Goal: Information Seeking & Learning: Learn about a topic

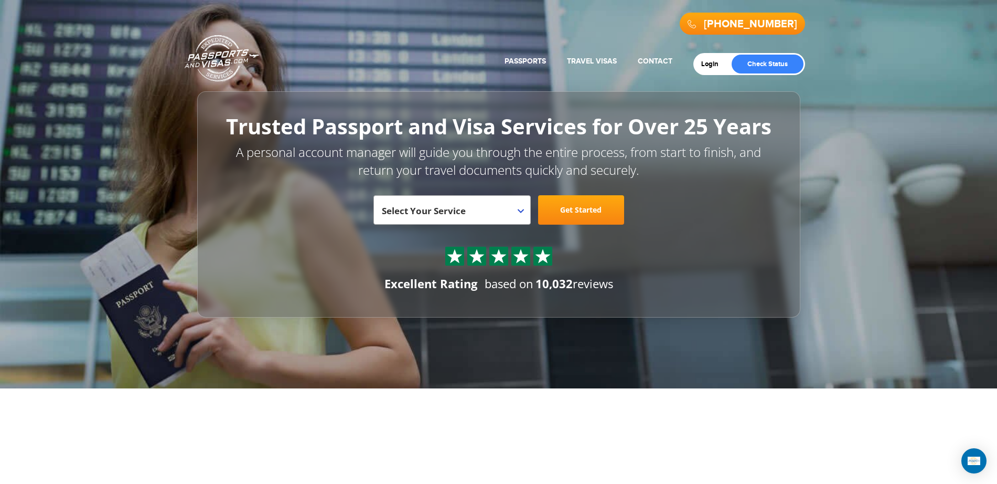
click at [500, 267] on div at bounding box center [499, 251] width 556 height 50
click at [502, 256] on img at bounding box center [499, 256] width 16 height 16
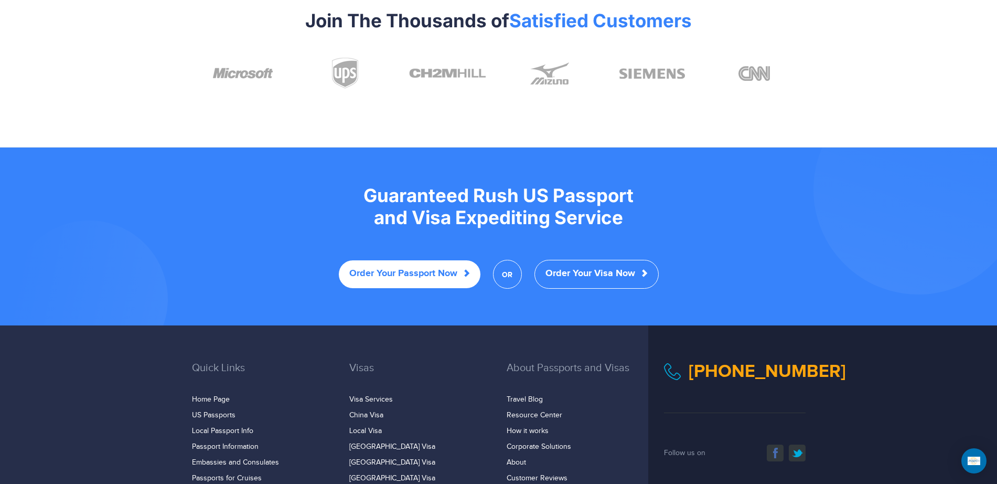
scroll to position [2120, 0]
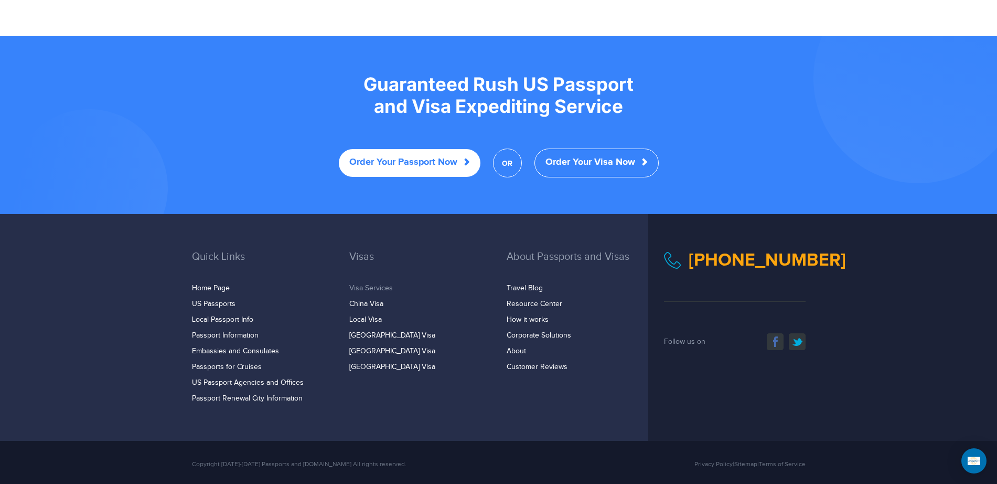
click at [380, 284] on link "Visa Services" at bounding box center [371, 288] width 44 height 8
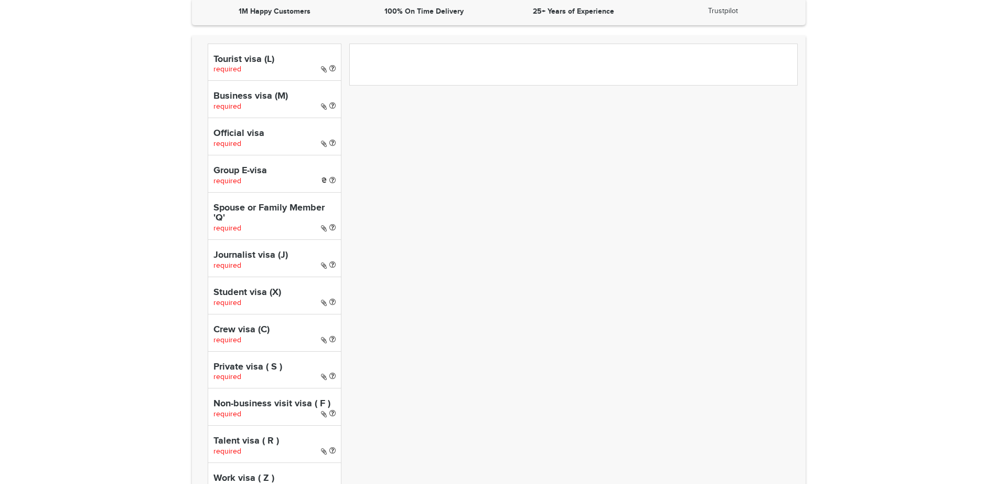
scroll to position [328, 0]
click at [260, 95] on h4 "Business visa (M)" at bounding box center [274, 96] width 122 height 10
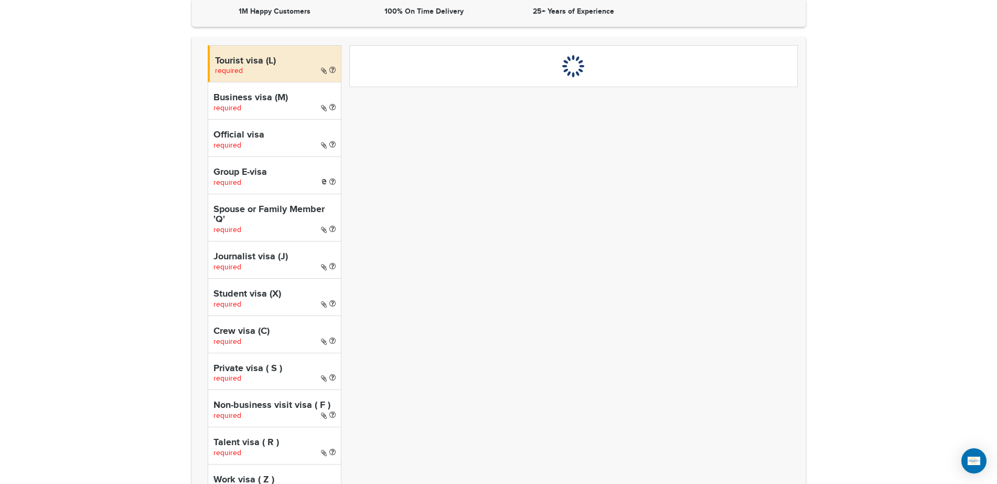
scroll to position [0, 0]
click at [283, 104] on div "Business visa (M) required" at bounding box center [275, 100] width 134 height 37
select select "*****"
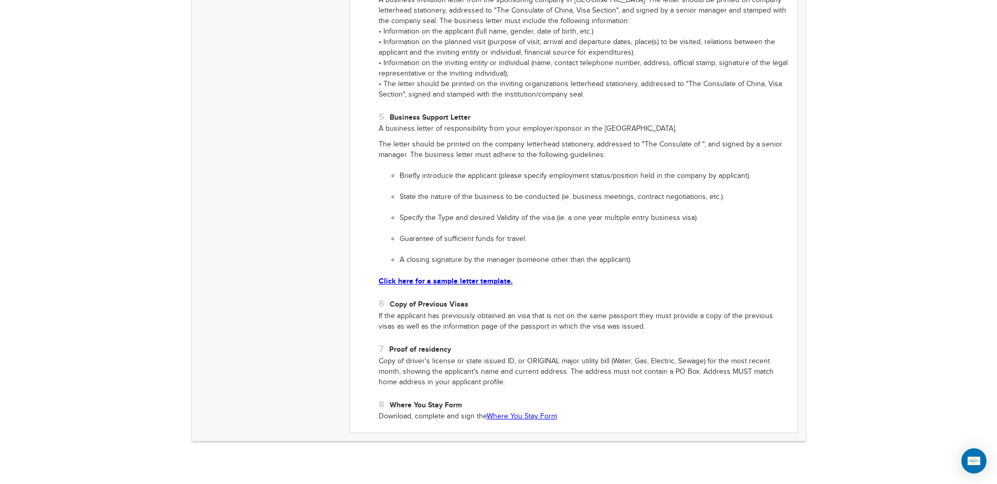
scroll to position [1053, 0]
